Goal: Information Seeking & Learning: Learn about a topic

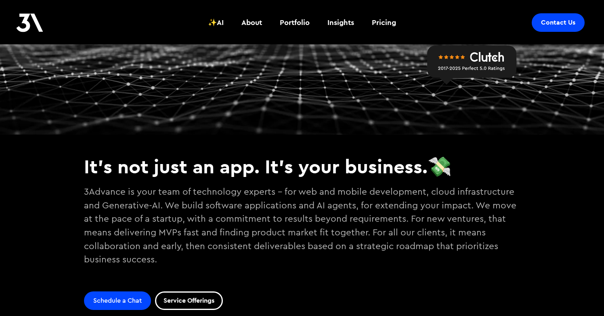
scroll to position [248, 0]
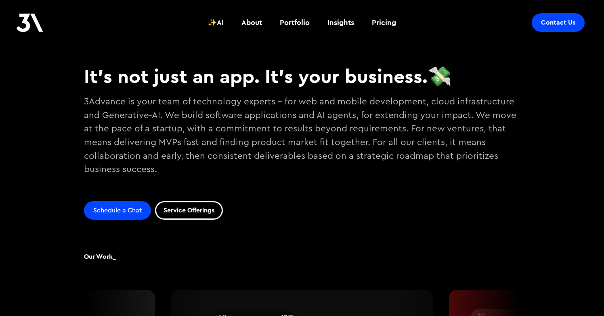
click at [230, 105] on p "3Advance is your team of technology experts - for web and mobile development, c…" at bounding box center [302, 142] width 436 height 101
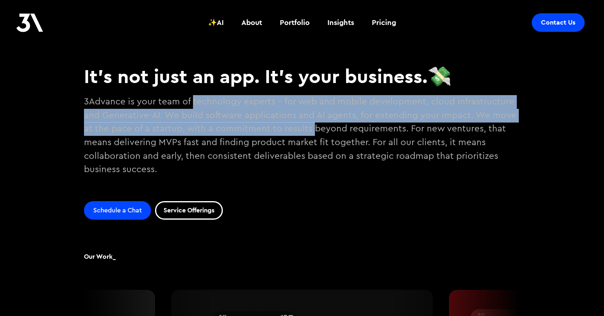
drag, startPoint x: 230, startPoint y: 105, endPoint x: 310, endPoint y: 123, distance: 81.9
click at [310, 123] on p "3Advance is your team of technology experts - for web and mobile development, c…" at bounding box center [302, 142] width 436 height 101
click at [308, 123] on p "3Advance is your team of technology experts - for web and mobile development, c…" at bounding box center [302, 142] width 436 height 101
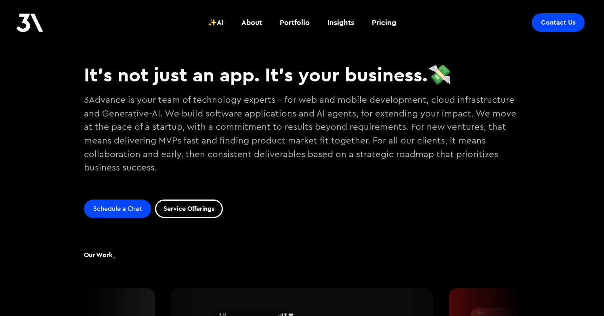
scroll to position [0, 0]
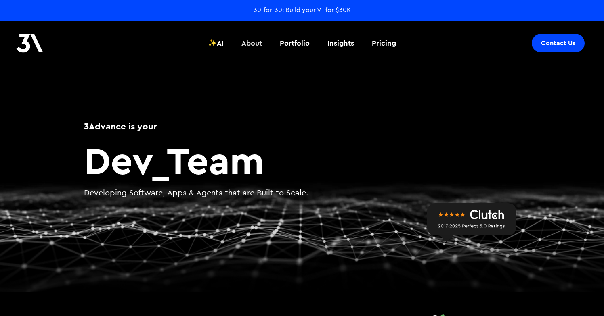
click at [254, 40] on div "About" at bounding box center [251, 43] width 21 height 10
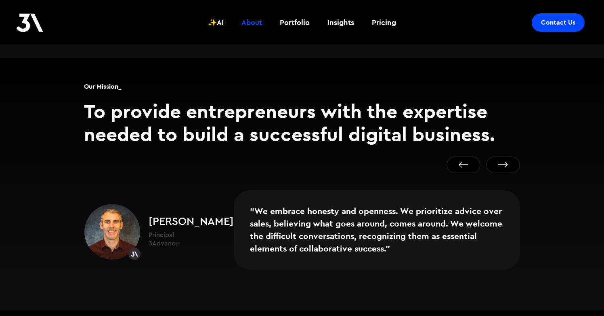
scroll to position [466, 0]
click at [272, 195] on blockquote ""We embrace honesty and openness. We prioritize advice over sales, believing wh…" at bounding box center [377, 229] width 286 height 79
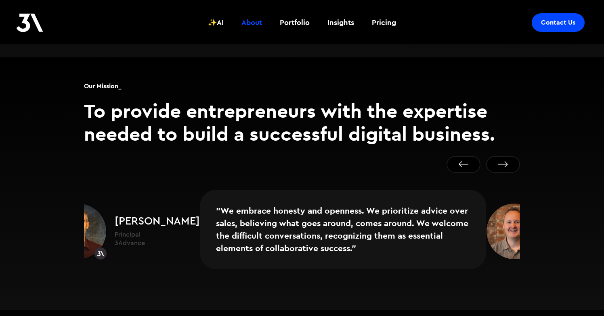
drag, startPoint x: 272, startPoint y: 195, endPoint x: 216, endPoint y: 212, distance: 58.2
click at [216, 212] on blockquote ""We embrace honesty and openness. We prioritize advice over sales, believing wh…" at bounding box center [343, 229] width 286 height 79
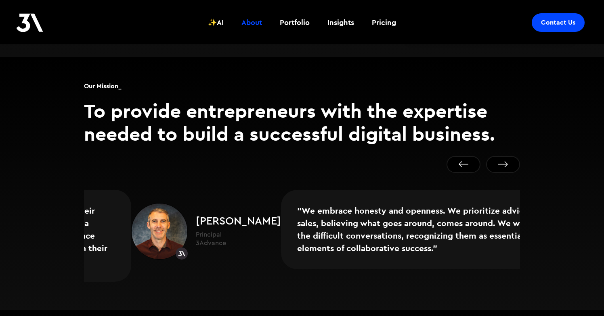
drag, startPoint x: 215, startPoint y: 212, endPoint x: 430, endPoint y: 207, distance: 214.3
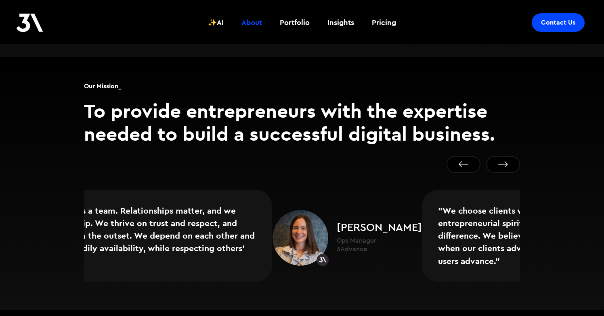
drag, startPoint x: 275, startPoint y: 212, endPoint x: 565, endPoint y: 186, distance: 290.9
click at [561, 188] on div "Our Mission_ To provide entrepreneurs with the expertise needed to build a succ…" at bounding box center [302, 183] width 604 height 253
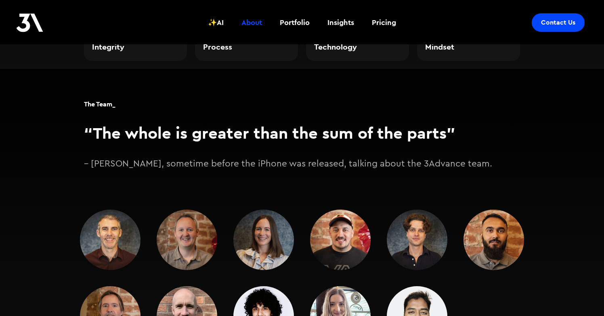
scroll to position [989, 0]
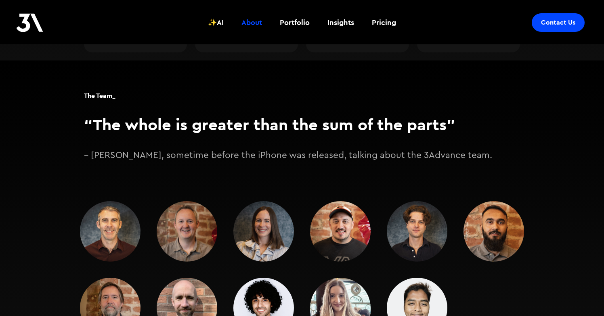
click at [118, 213] on img at bounding box center [110, 231] width 61 height 61
click at [140, 149] on p "– [PERSON_NAME], sometime before the iPhone was released, talking about the 3Ad…" at bounding box center [302, 156] width 436 height 14
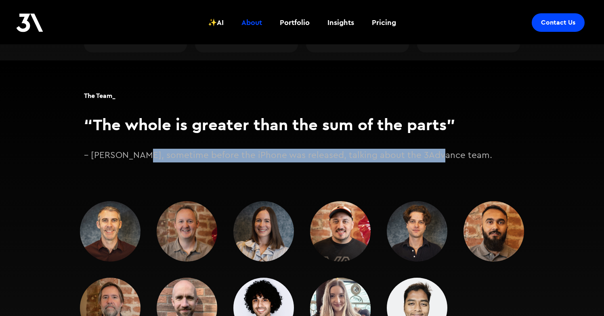
drag, startPoint x: 140, startPoint y: 142, endPoint x: 393, endPoint y: 143, distance: 253.0
click at [398, 149] on p "– [PERSON_NAME], sometime before the iPhone was released, talking about the 3Ad…" at bounding box center [302, 156] width 436 height 14
click at [393, 149] on p "– [PERSON_NAME], sometime before the iPhone was released, talking about the 3Ad…" at bounding box center [302, 156] width 436 height 14
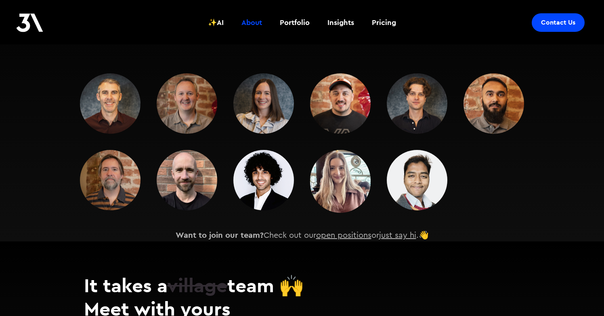
scroll to position [1060, 0]
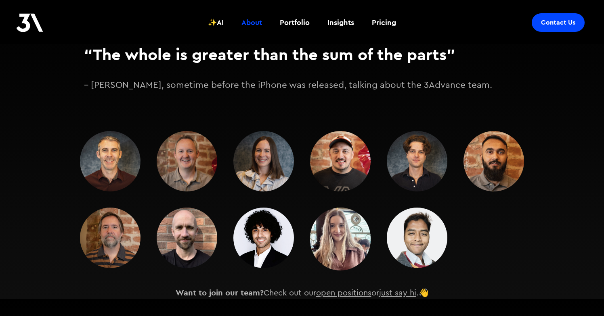
click at [109, 137] on img at bounding box center [110, 161] width 61 height 61
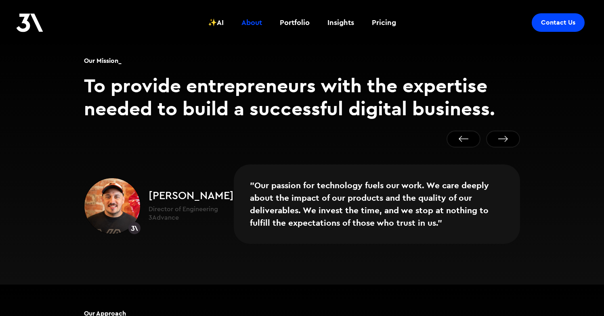
scroll to position [484, 0]
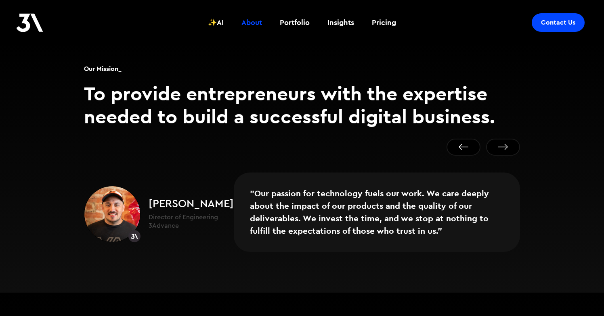
drag, startPoint x: 234, startPoint y: 177, endPoint x: 381, endPoint y: 178, distance: 146.5
click at [381, 178] on blockquote ""Our passion for technology fuels our work. We care deeply about the impact of …" at bounding box center [377, 212] width 286 height 79
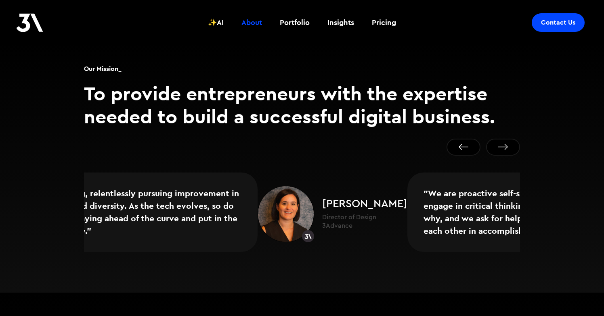
drag, startPoint x: 278, startPoint y: 189, endPoint x: 453, endPoint y: 180, distance: 175.4
click at [453, 180] on blockquote ""We are proactive self-starters who take the initiative and engage in critical …" at bounding box center [550, 212] width 286 height 79
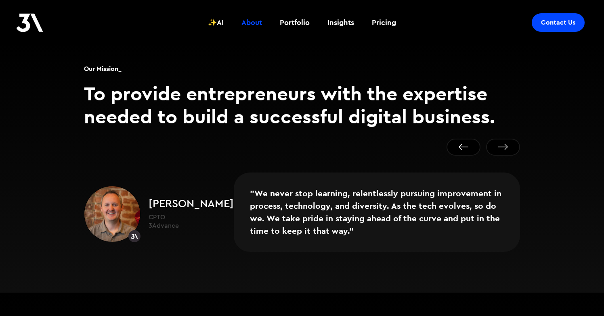
drag, startPoint x: 319, startPoint y: 186, endPoint x: 499, endPoint y: 170, distance: 180.2
click at [493, 173] on blockquote ""We never stop learning, relentlessly pursuing improvement in process, technolo…" at bounding box center [377, 212] width 286 height 79
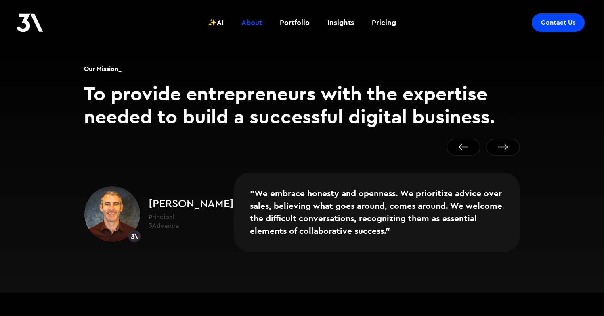
drag, startPoint x: 406, startPoint y: 186, endPoint x: 197, endPoint y: 201, distance: 209.5
click at [234, 201] on blockquote ""We embrace honesty and openness. We prioritize advice over sales, believing wh…" at bounding box center [377, 212] width 286 height 79
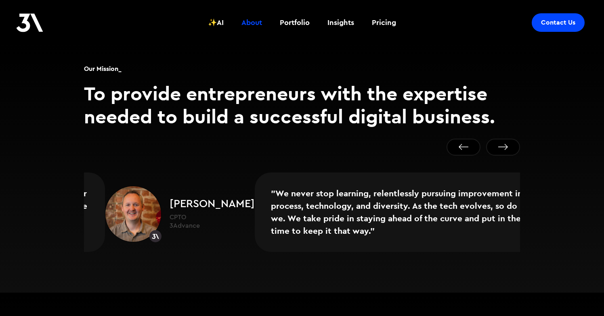
drag, startPoint x: 210, startPoint y: 197, endPoint x: 330, endPoint y: 190, distance: 120.4
click at [330, 191] on div ""We never stop learning, relentlessly pursuing improvement in process, technolo…" at bounding box center [323, 215] width 436 height 84
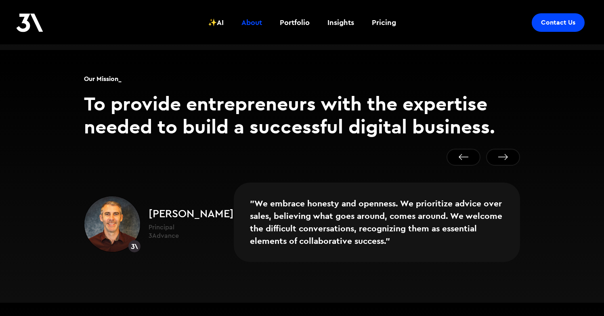
scroll to position [470, 0]
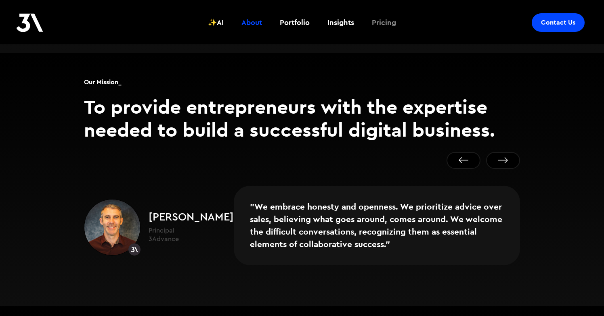
click at [386, 22] on div "Pricing" at bounding box center [384, 22] width 24 height 10
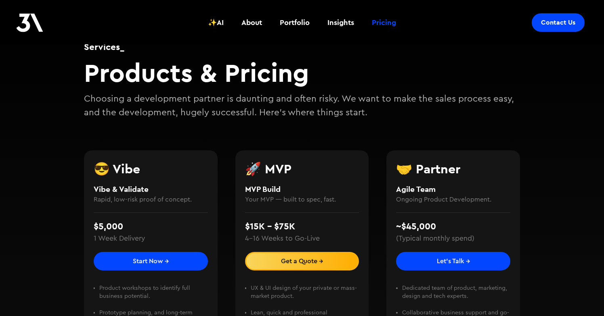
scroll to position [64, 0]
click at [101, 190] on h4 "Vibe & Validate" at bounding box center [151, 189] width 114 height 12
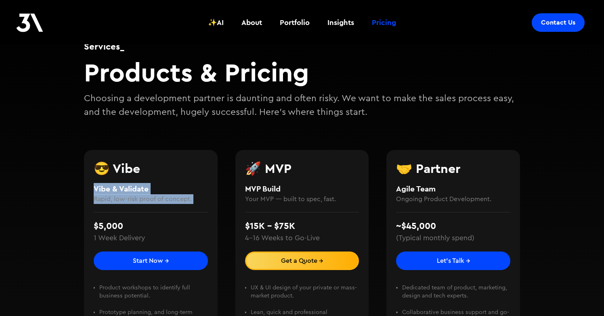
drag, startPoint x: 101, startPoint y: 190, endPoint x: 193, endPoint y: 199, distance: 92.4
click at [193, 199] on div "😎 Vibe Vibe & Validate Rapid, low-risk proof of concept." at bounding box center [151, 183] width 114 height 42
click at [193, 199] on h4 "Rapid, low-risk proof of concept." at bounding box center [151, 199] width 114 height 10
click at [216, 100] on p "Choosing a development partner is daunting and often risky. We want to make the…" at bounding box center [302, 105] width 436 height 27
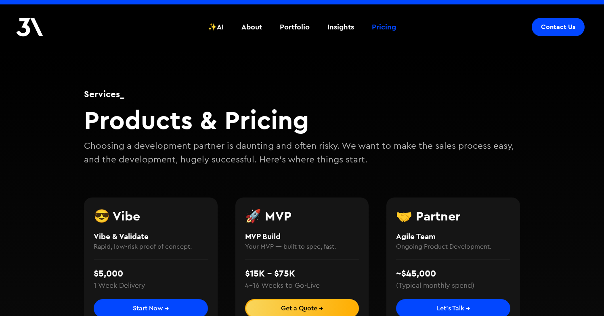
scroll to position [28, 0]
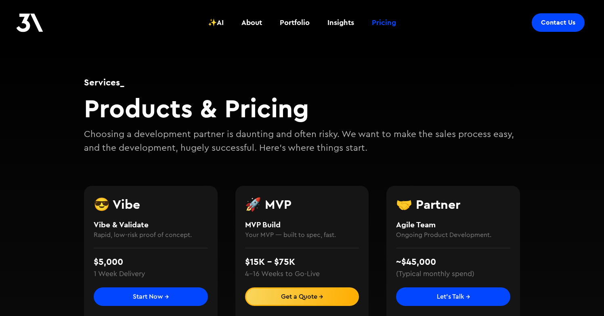
click at [178, 133] on p "Choosing a development partner is daunting and often risky. We want to make the…" at bounding box center [302, 141] width 436 height 27
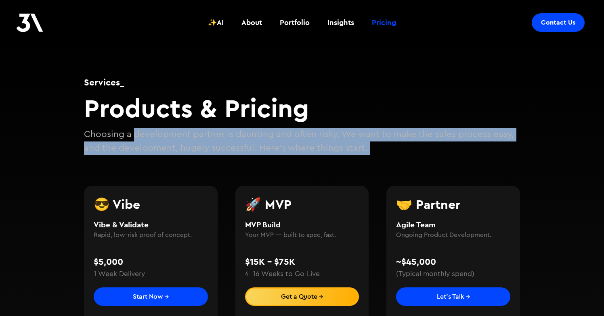
drag, startPoint x: 178, startPoint y: 133, endPoint x: 368, endPoint y: 143, distance: 190.7
click at [368, 143] on p "Choosing a development partner is daunting and often risky. We want to make the…" at bounding box center [302, 141] width 436 height 27
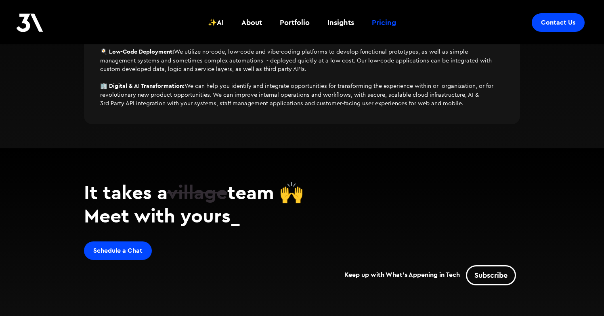
scroll to position [736, 0]
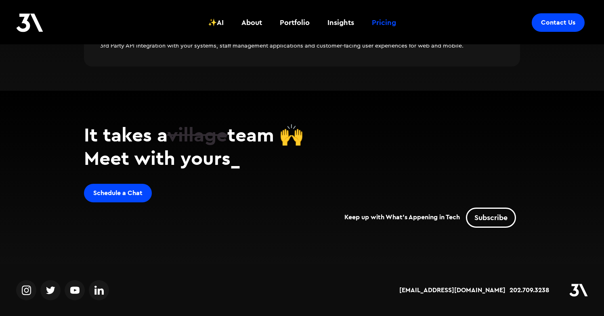
click at [100, 291] on img at bounding box center [98, 290] width 9 height 12
click at [297, 24] on div "Portfolio" at bounding box center [295, 22] width 30 height 10
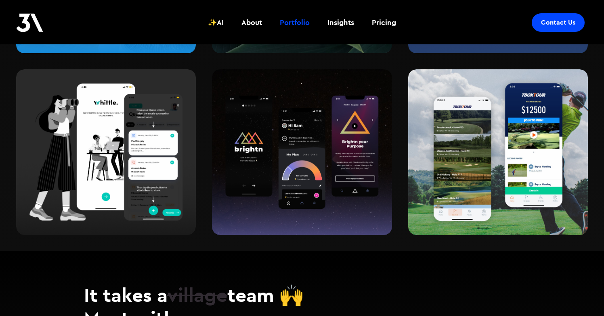
scroll to position [1045, 0]
